Goal: Task Accomplishment & Management: Manage account settings

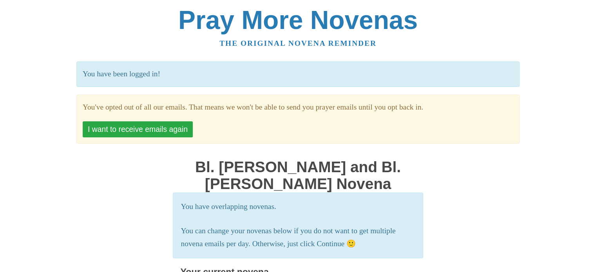
click at [147, 134] on button "I want to receive emails again" at bounding box center [138, 130] width 110 height 16
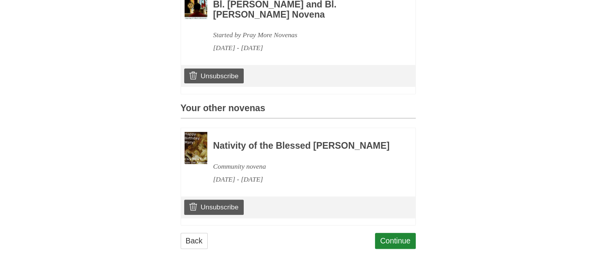
scroll to position [270, 0]
click at [517, 158] on div "Pray More Novenas The original novena reminder Your subscription status has bee…" at bounding box center [298, 11] width 459 height 521
click at [227, 215] on link "Unsubscribe" at bounding box center [213, 207] width 59 height 15
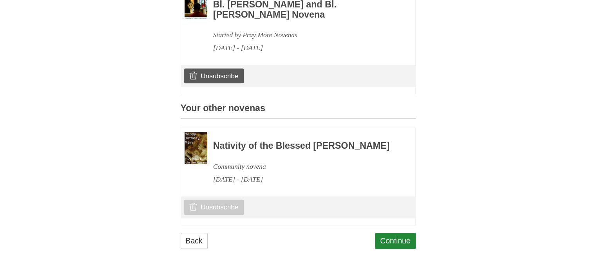
click at [224, 215] on link "Unsubscribe" at bounding box center [213, 207] width 59 height 15
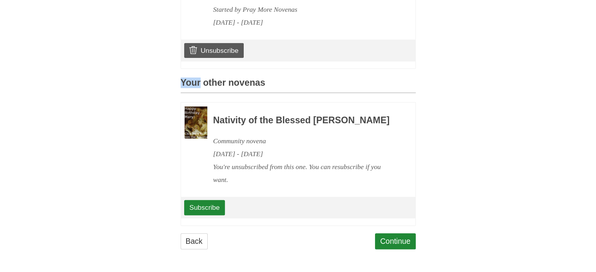
scroll to position [296, 0]
click at [399, 249] on link "Continue" at bounding box center [395, 242] width 41 height 16
